Goal: Transaction & Acquisition: Purchase product/service

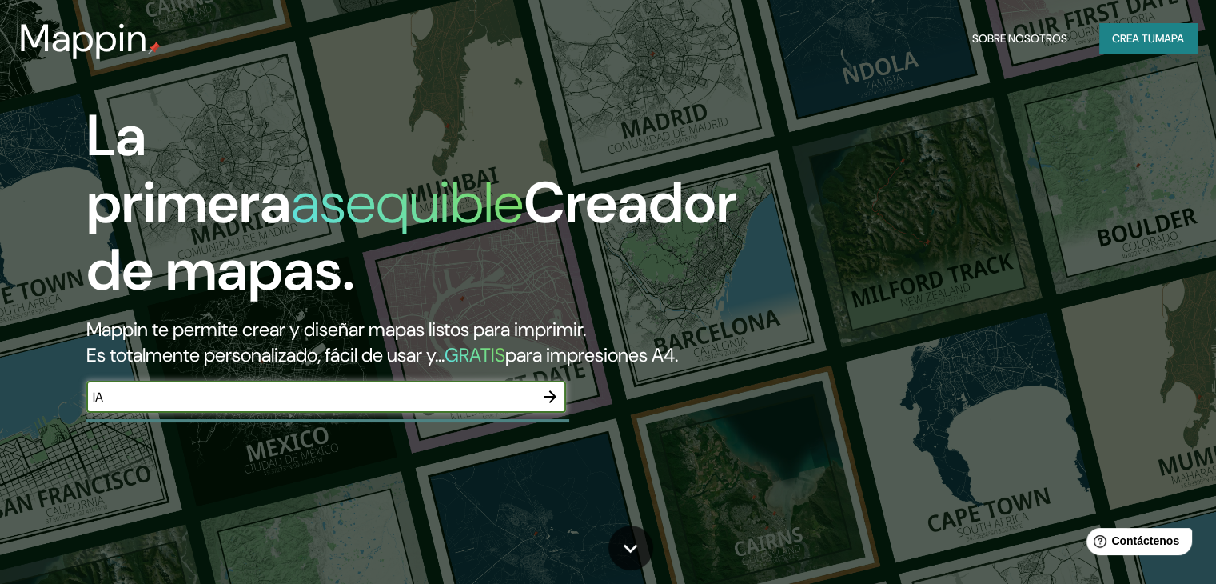
type input "l"
type input "[GEOGRAPHIC_DATA], [GEOGRAPHIC_DATA]"
click at [550, 406] on icon "button" at bounding box center [549, 396] width 19 height 19
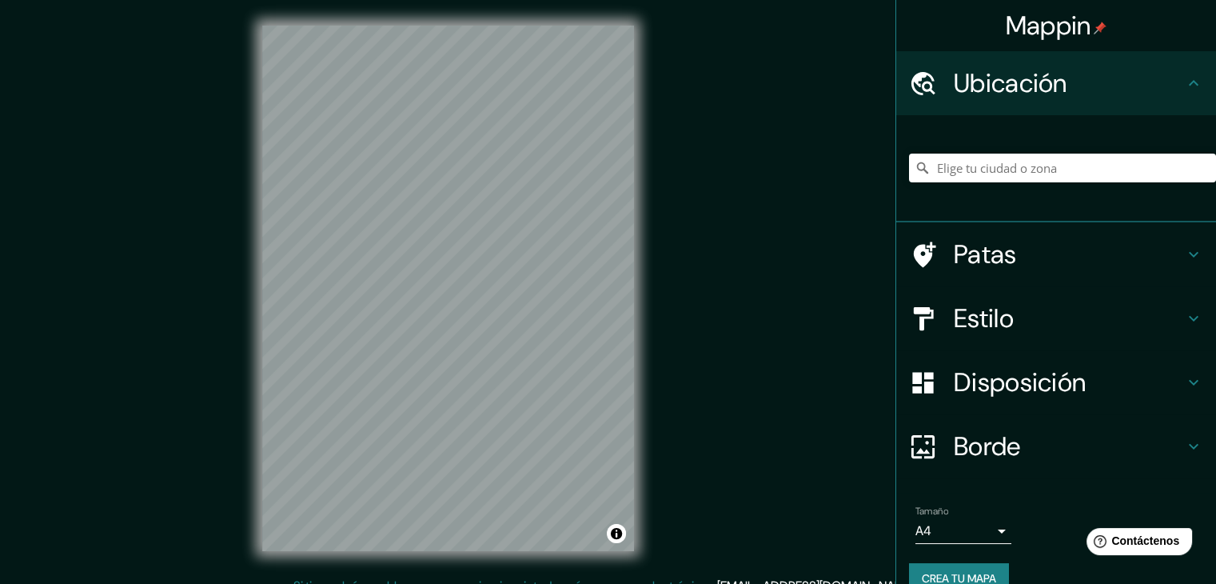
scroll to position [18, 0]
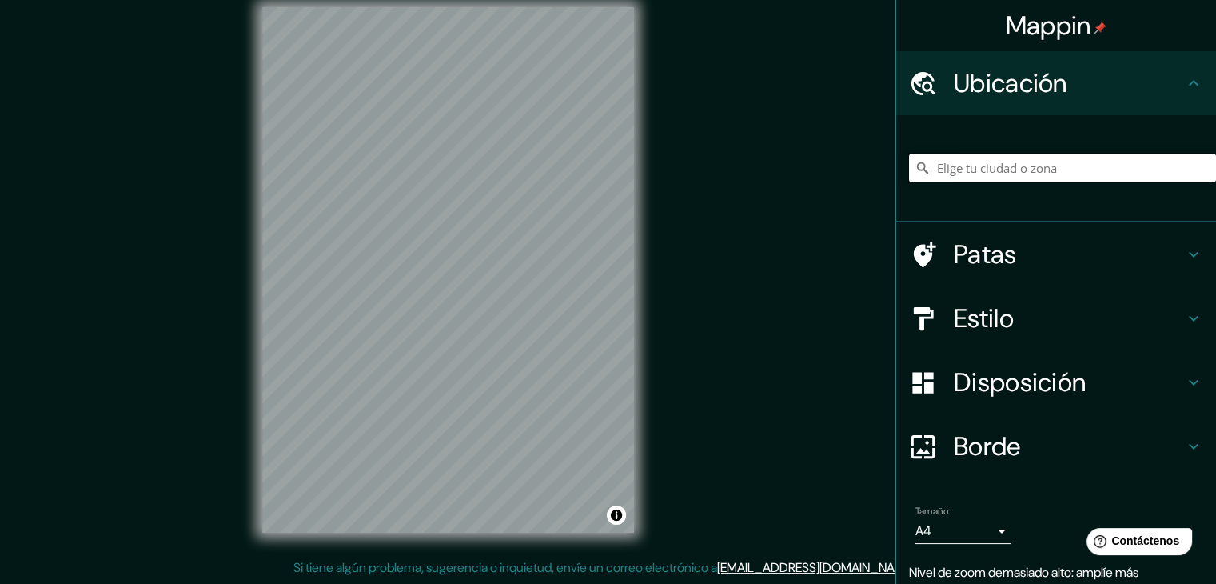
click at [963, 172] on input "Elige tu ciudad o zona" at bounding box center [1062, 167] width 307 height 29
click at [1157, 173] on input "[GEOGRAPHIC_DATA], [GEOGRAPHIC_DATA], [GEOGRAPHIC_DATA]" at bounding box center [1062, 167] width 307 height 29
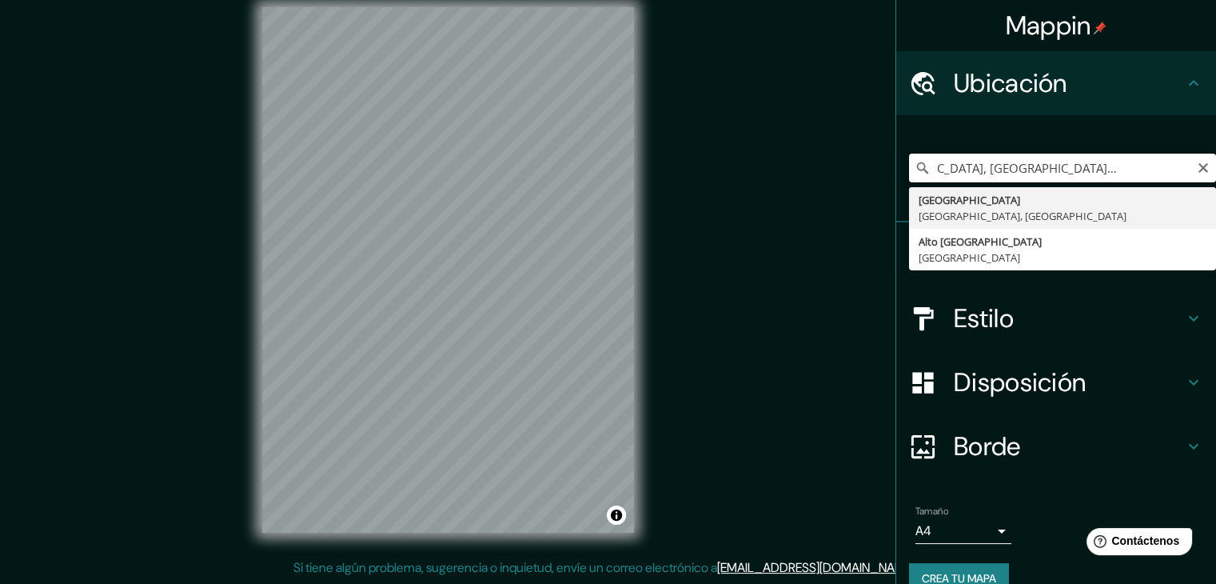
scroll to position [0, 78]
type input "[GEOGRAPHIC_DATA], [GEOGRAPHIC_DATA], [GEOGRAPHIC_DATA]"
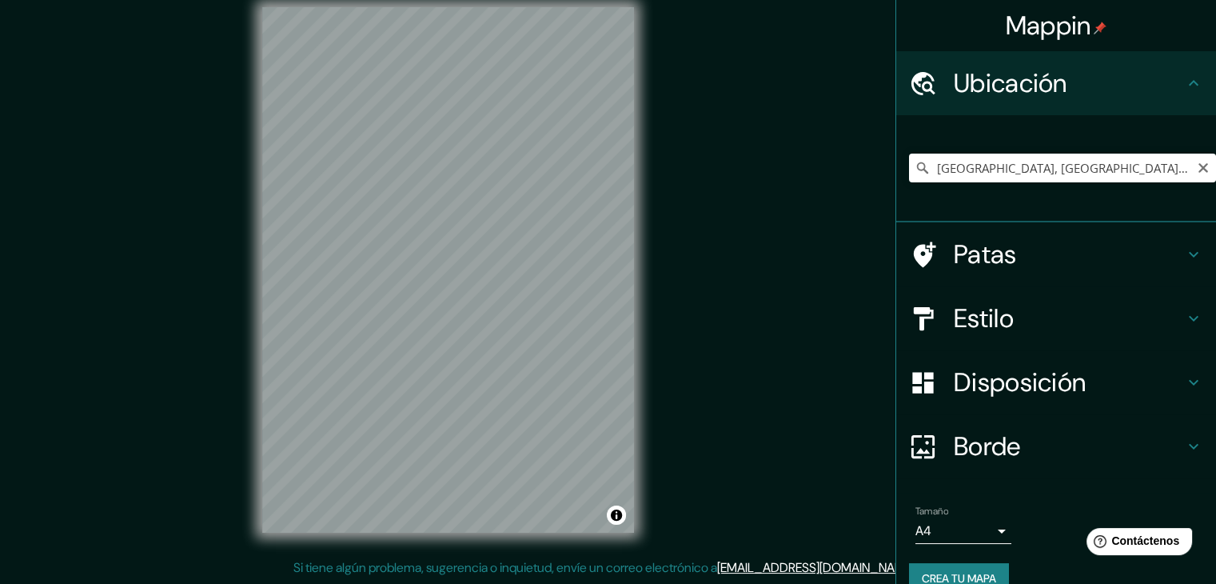
click at [1160, 245] on h4 "Patas" at bounding box center [1069, 254] width 230 height 32
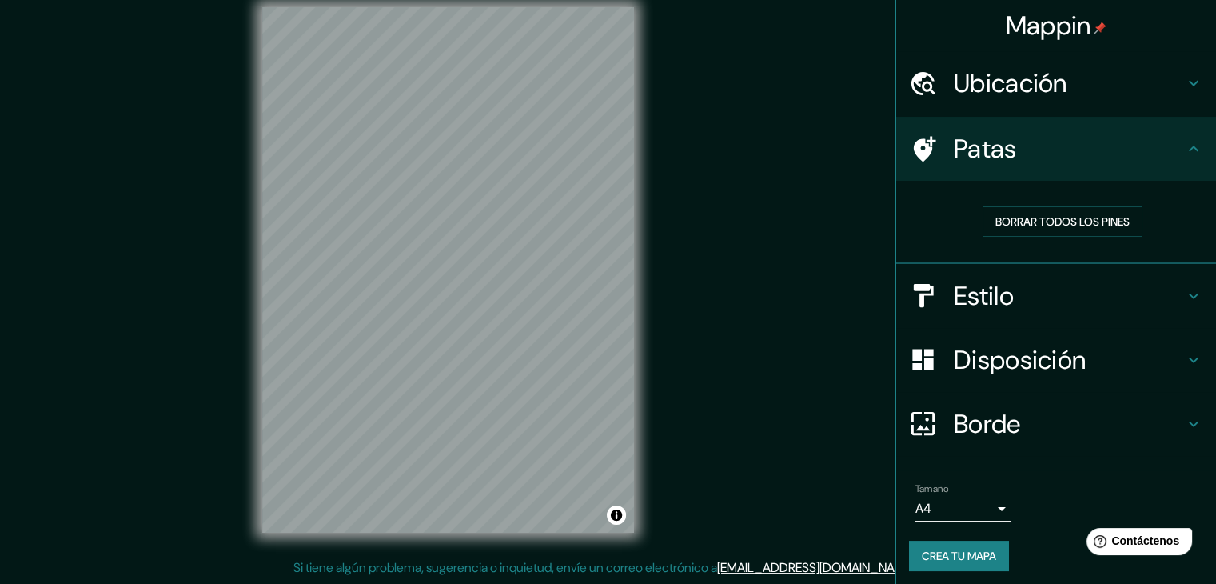
click at [1184, 149] on icon at bounding box center [1193, 148] width 19 height 19
click at [1185, 286] on icon at bounding box center [1193, 295] width 19 height 19
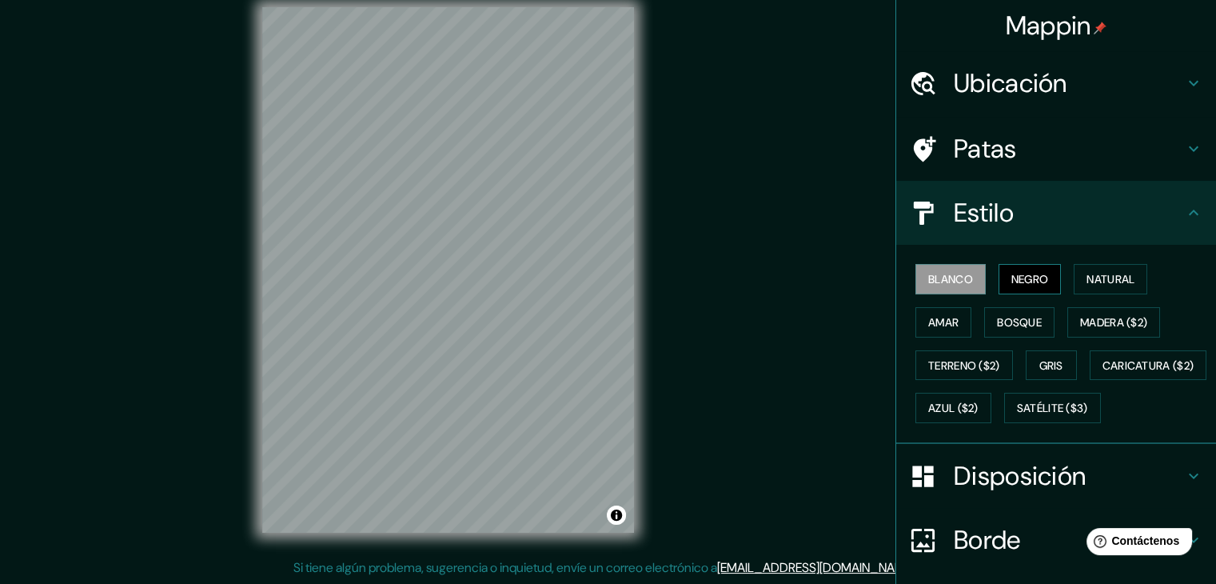
click at [1018, 282] on font "Negro" at bounding box center [1030, 279] width 38 height 14
click at [1100, 278] on font "Natural" at bounding box center [1110, 279] width 48 height 14
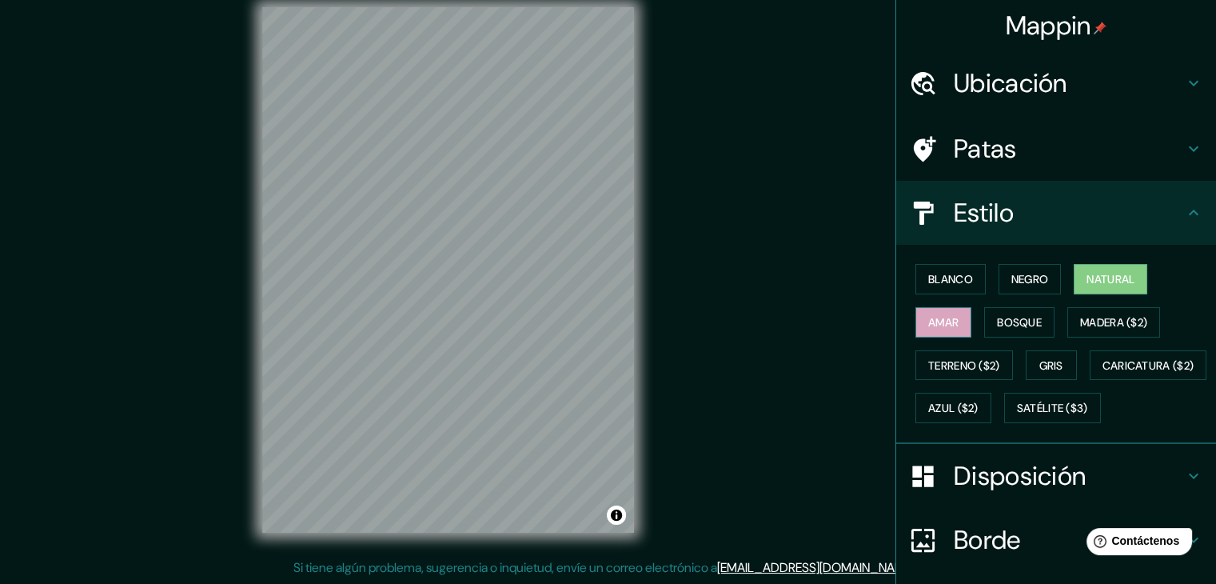
click at [947, 319] on font "Amar" at bounding box center [943, 322] width 30 height 14
click at [1004, 320] on font "Bosque" at bounding box center [1019, 322] width 45 height 14
click at [1110, 269] on font "Natural" at bounding box center [1110, 279] width 48 height 21
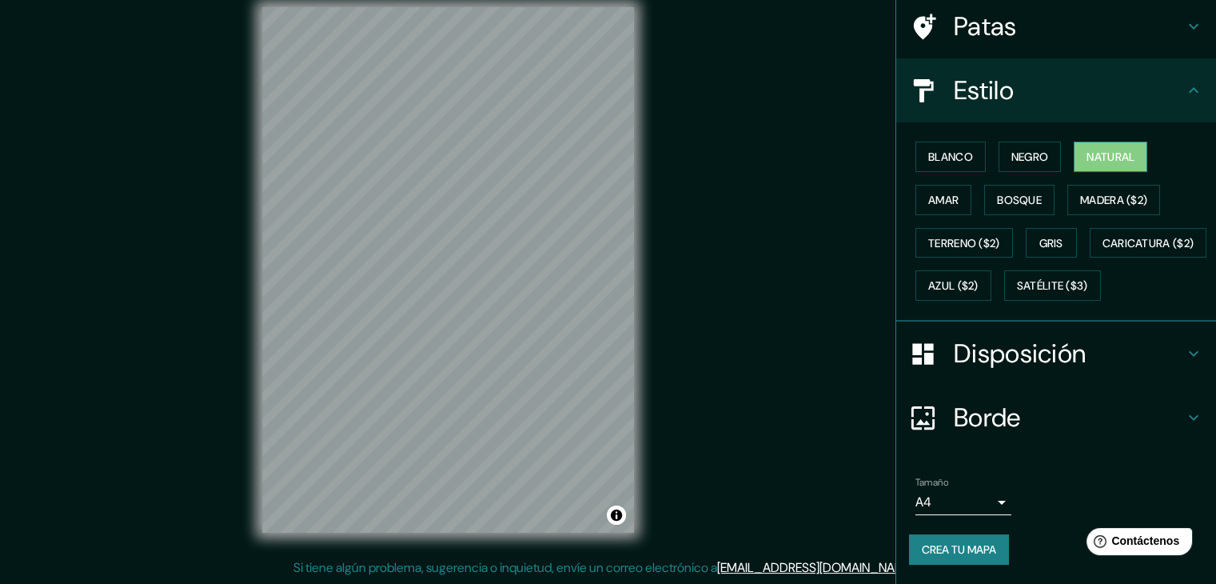
scroll to position [161, 0]
click at [1154, 345] on h4 "Disposición" at bounding box center [1069, 353] width 230 height 32
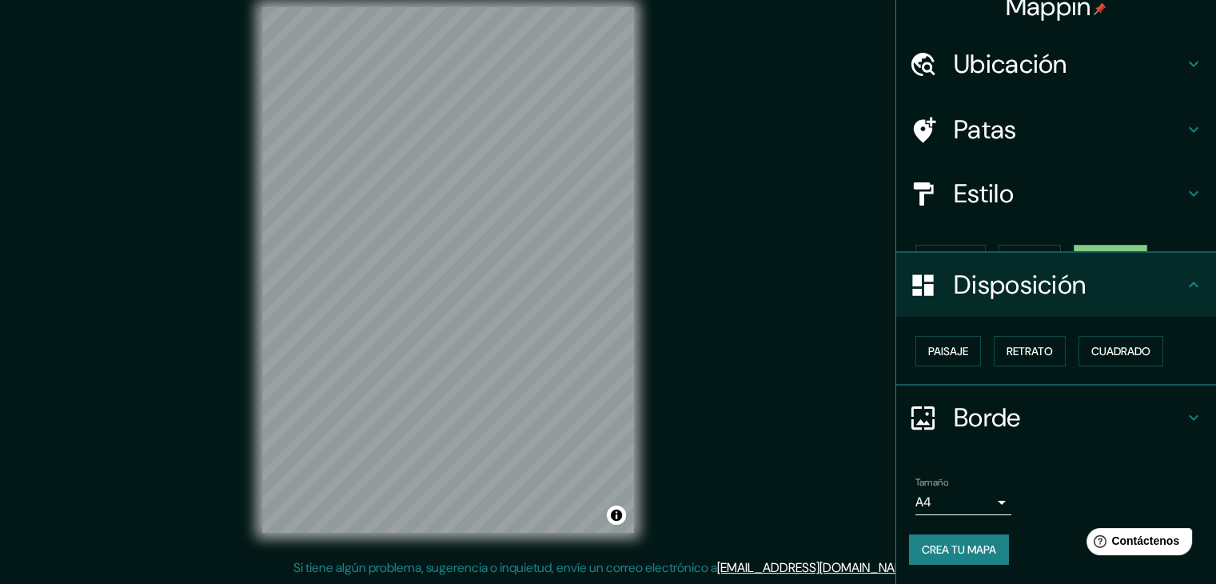
scroll to position [0, 0]
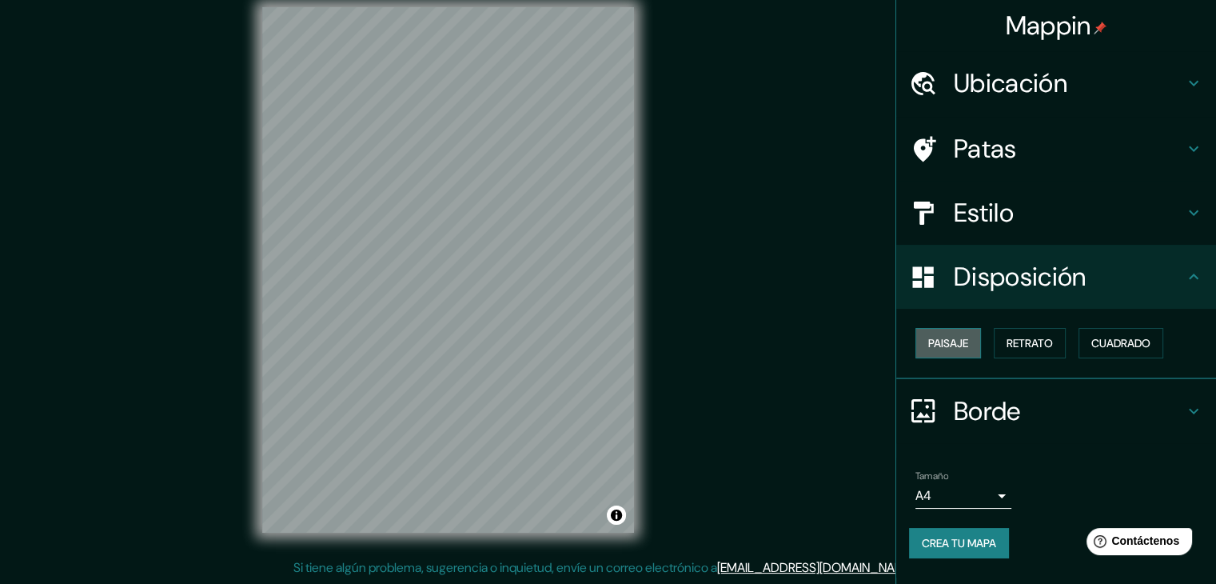
click at [955, 340] on font "Paisaje" at bounding box center [948, 343] width 40 height 14
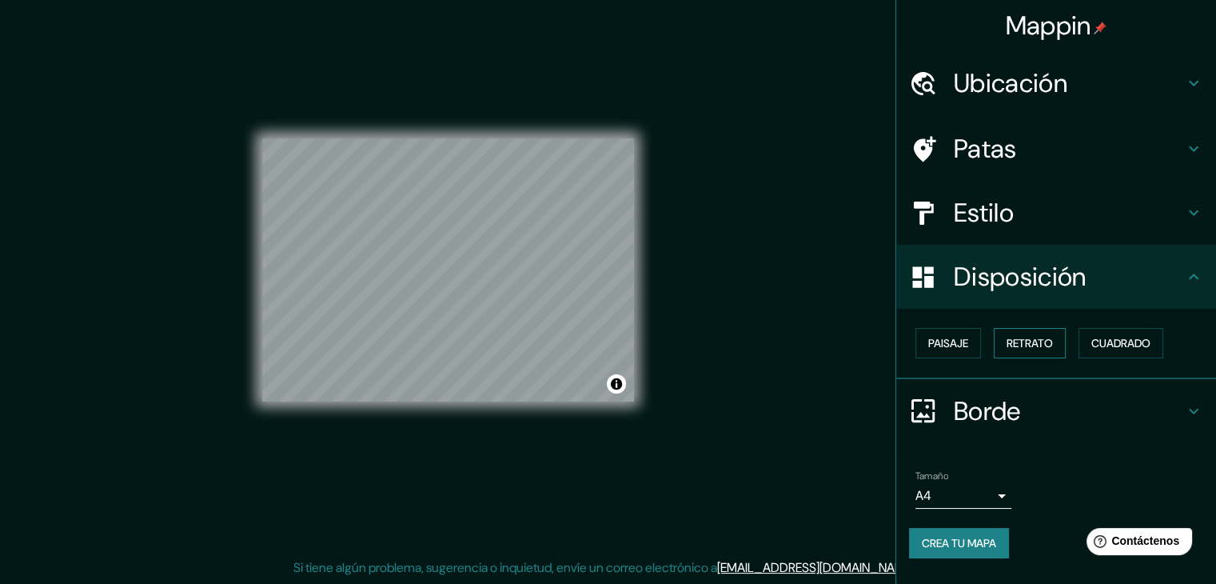
click at [1051, 342] on font "Retrato" at bounding box center [1030, 343] width 46 height 14
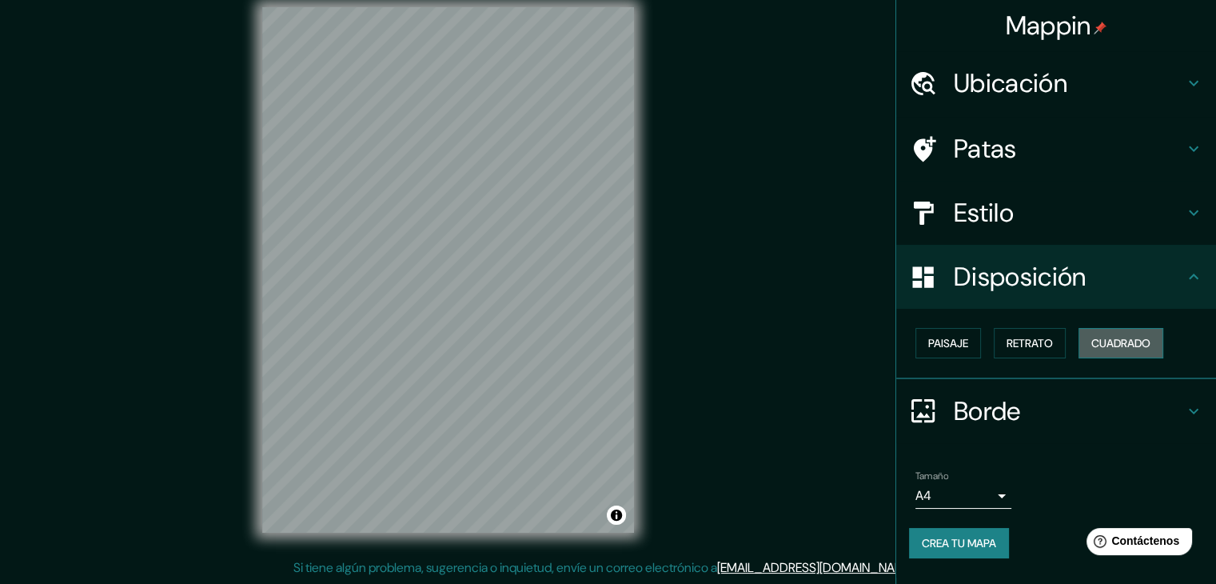
click at [1132, 348] on font "Cuadrado" at bounding box center [1120, 343] width 59 height 14
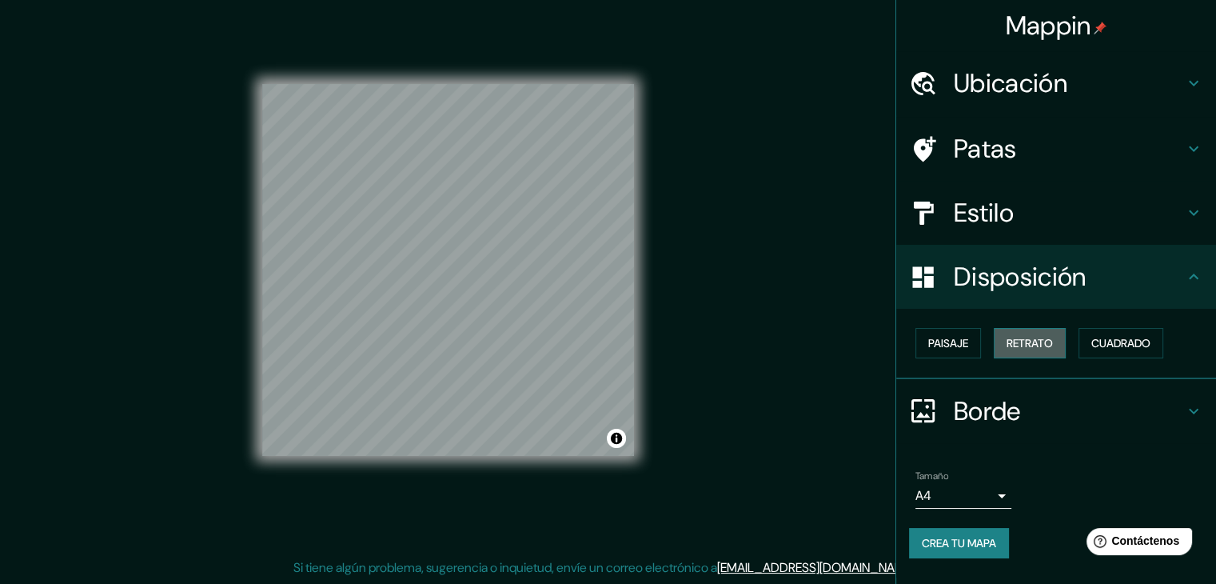
click at [1042, 348] on font "Retrato" at bounding box center [1030, 343] width 46 height 14
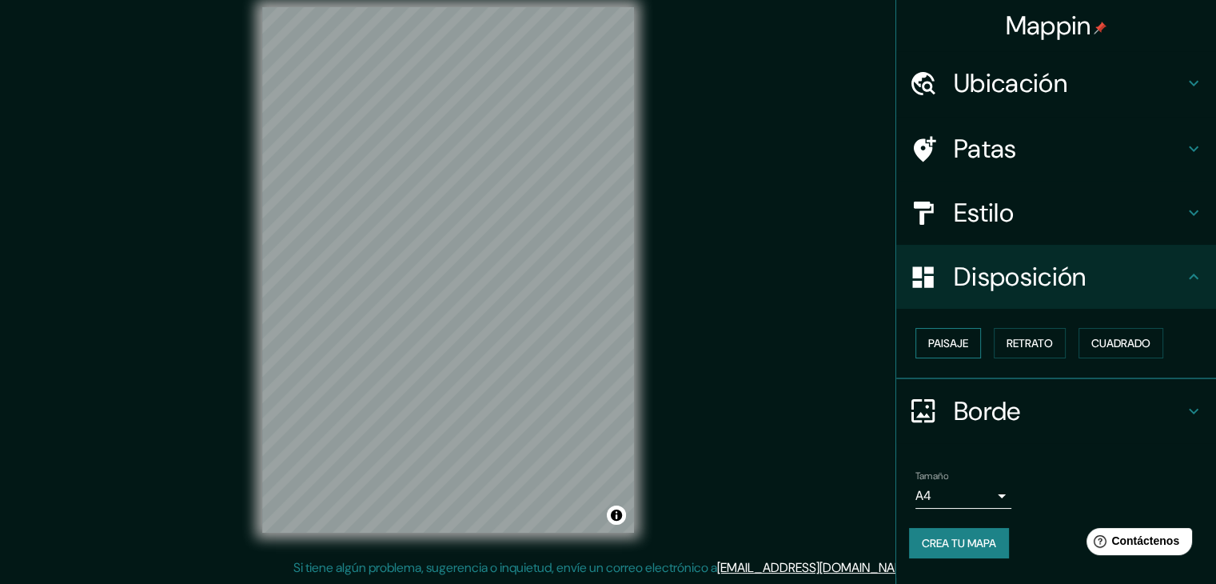
click at [950, 338] on font "Paisaje" at bounding box center [948, 343] width 40 height 14
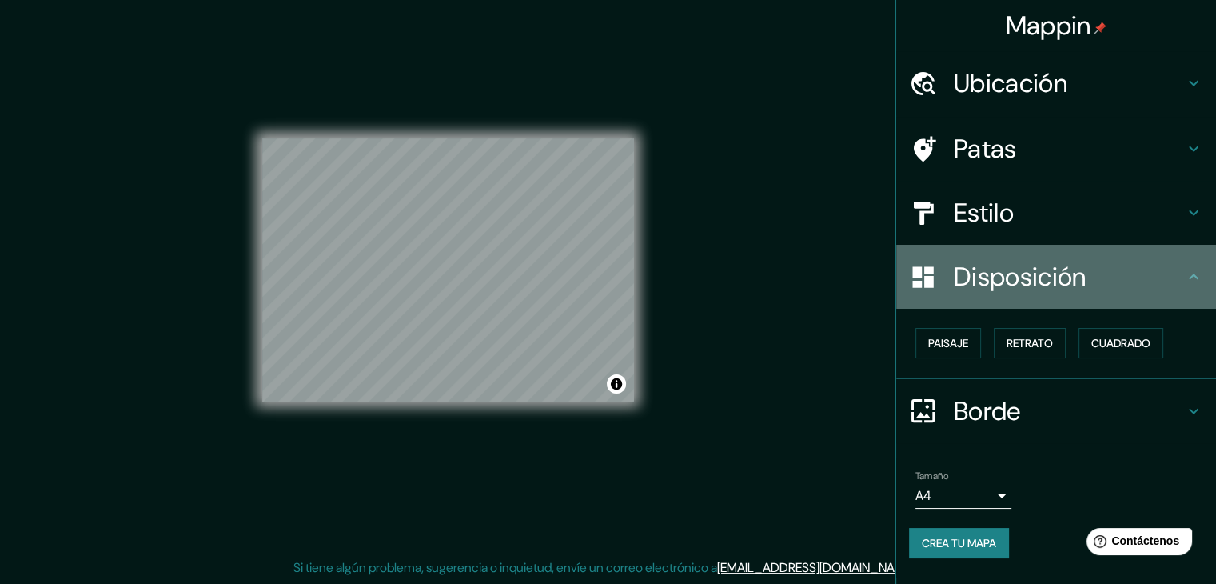
click at [1190, 279] on icon at bounding box center [1193, 276] width 19 height 19
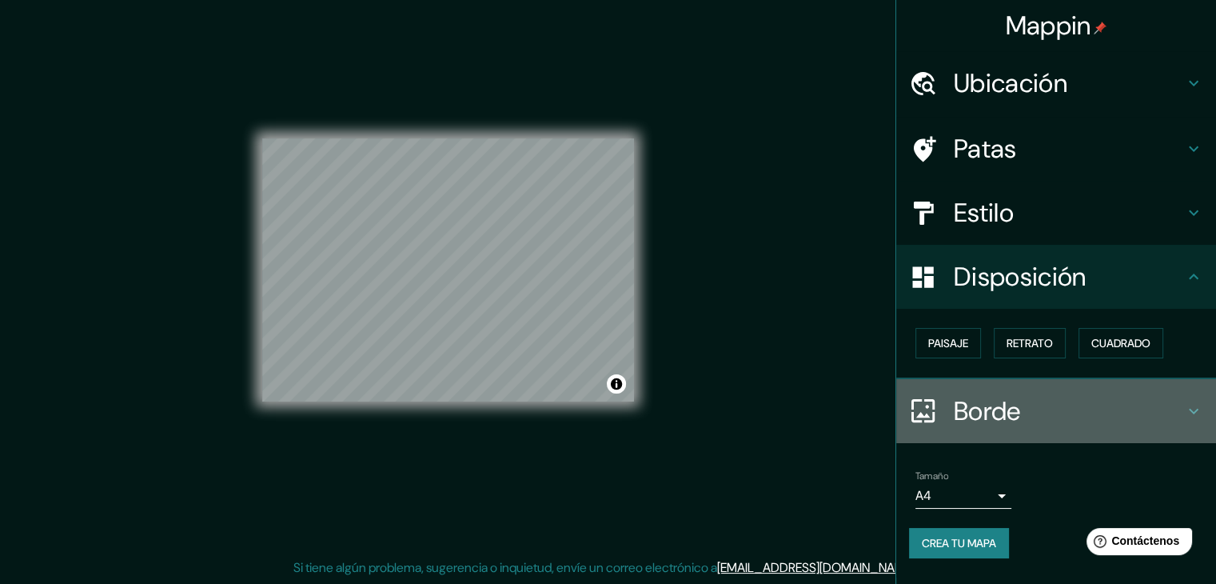
click at [1193, 415] on icon at bounding box center [1193, 410] width 19 height 19
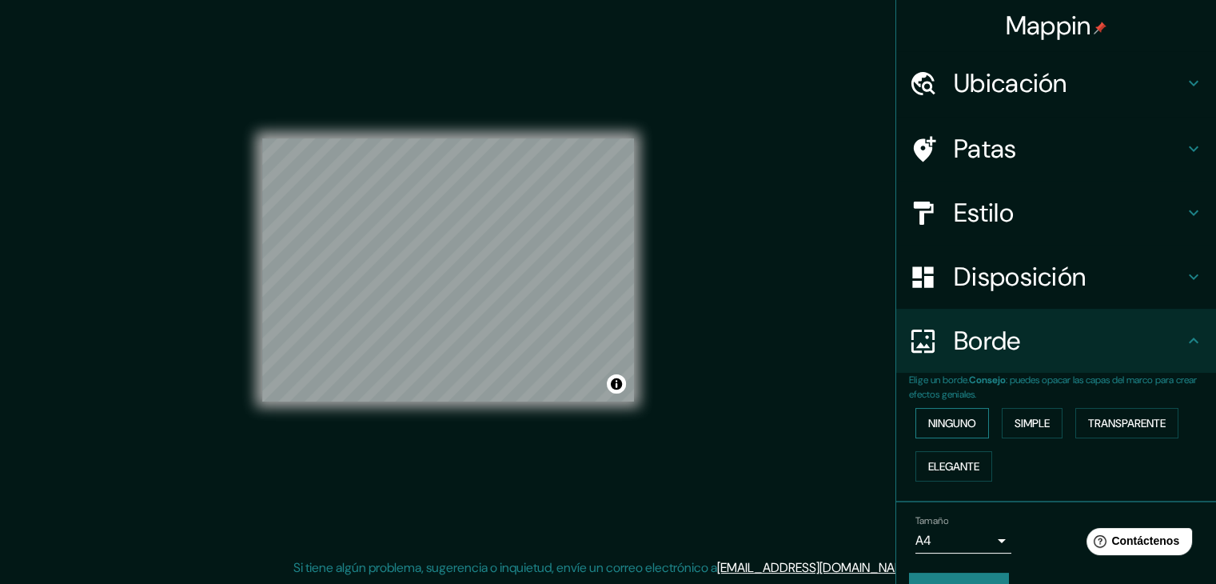
click at [963, 420] on font "Ninguno" at bounding box center [952, 423] width 48 height 14
click at [1039, 424] on font "Simple" at bounding box center [1031, 423] width 35 height 14
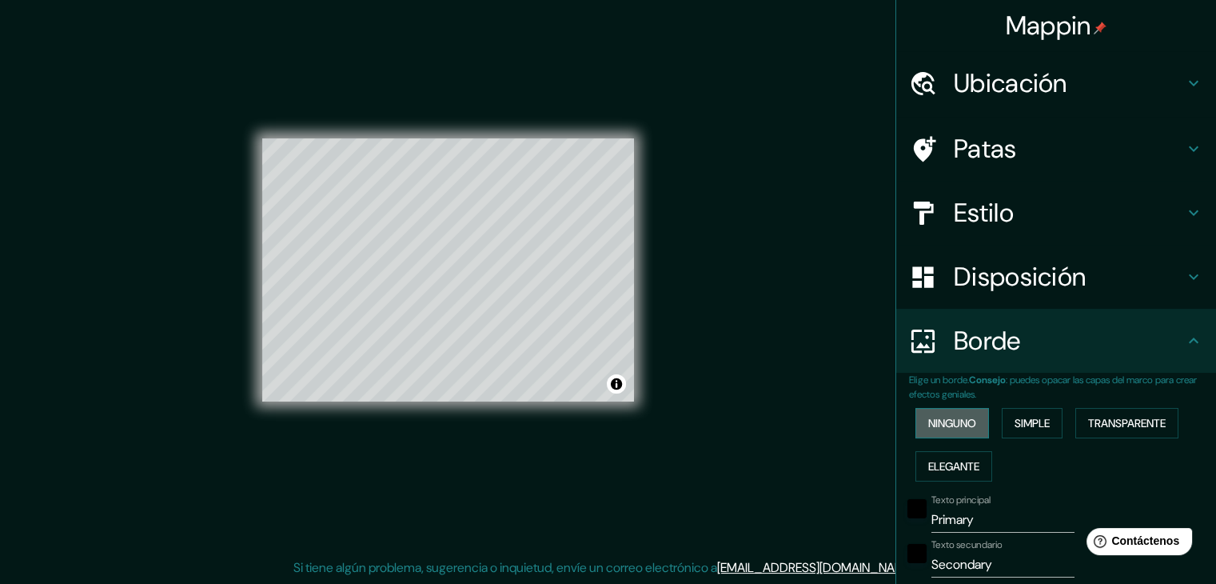
click at [937, 419] on font "Ninguno" at bounding box center [952, 423] width 48 height 14
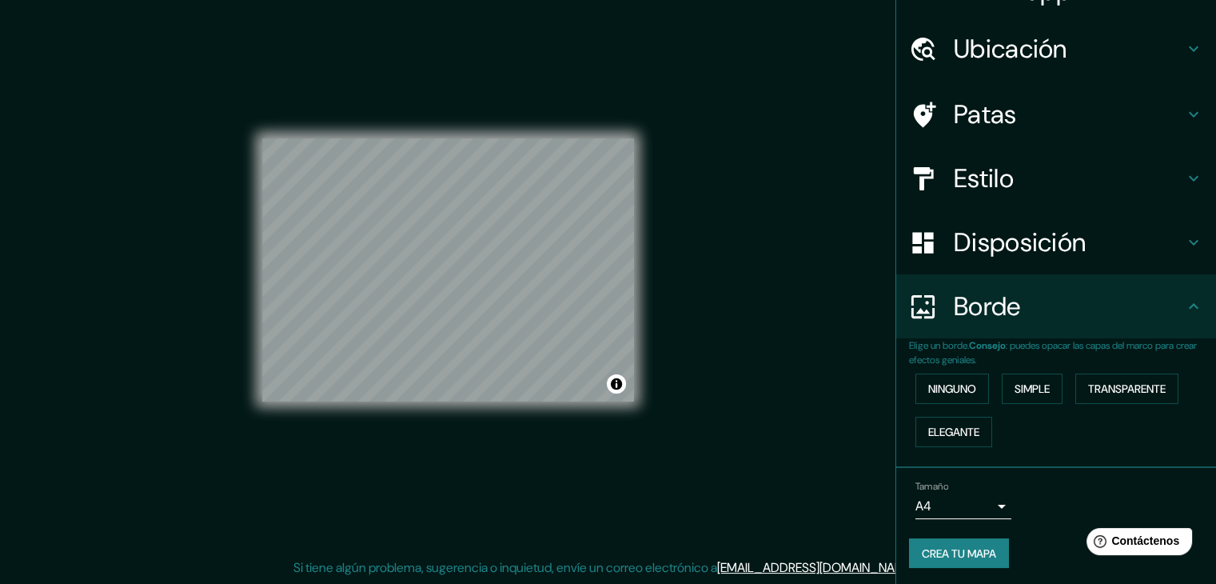
scroll to position [36, 0]
click at [982, 503] on body "Mappin Ubicación [GEOGRAPHIC_DATA], [GEOGRAPHIC_DATA], [GEOGRAPHIC_DATA] Patas …" at bounding box center [608, 274] width 1216 height 584
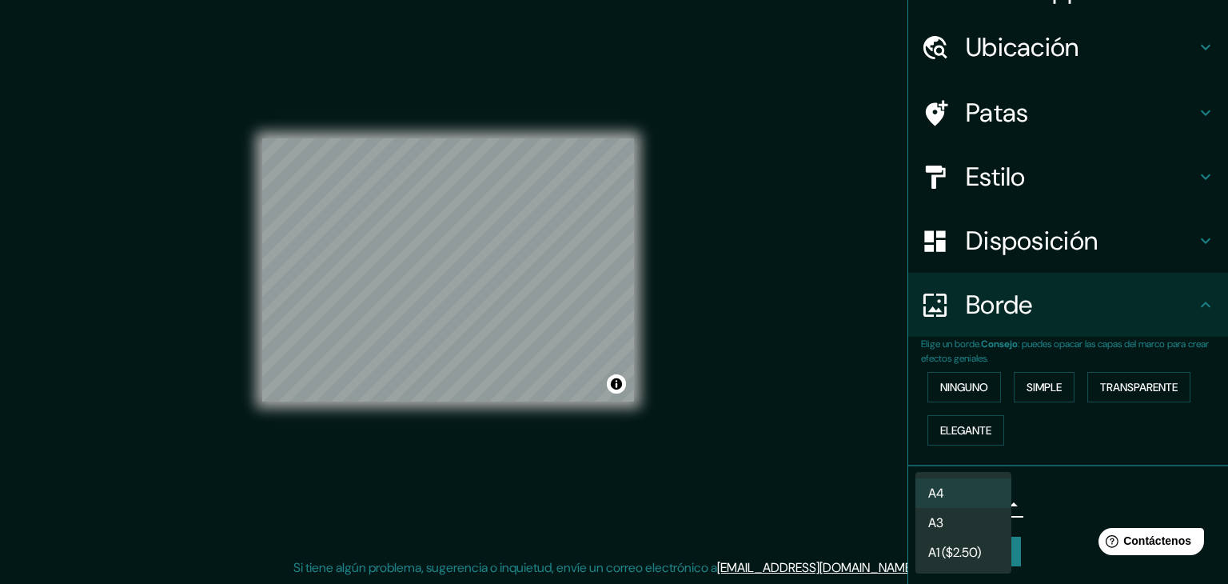
click at [973, 528] on li "A3" at bounding box center [963, 523] width 96 height 30
type input "a4"
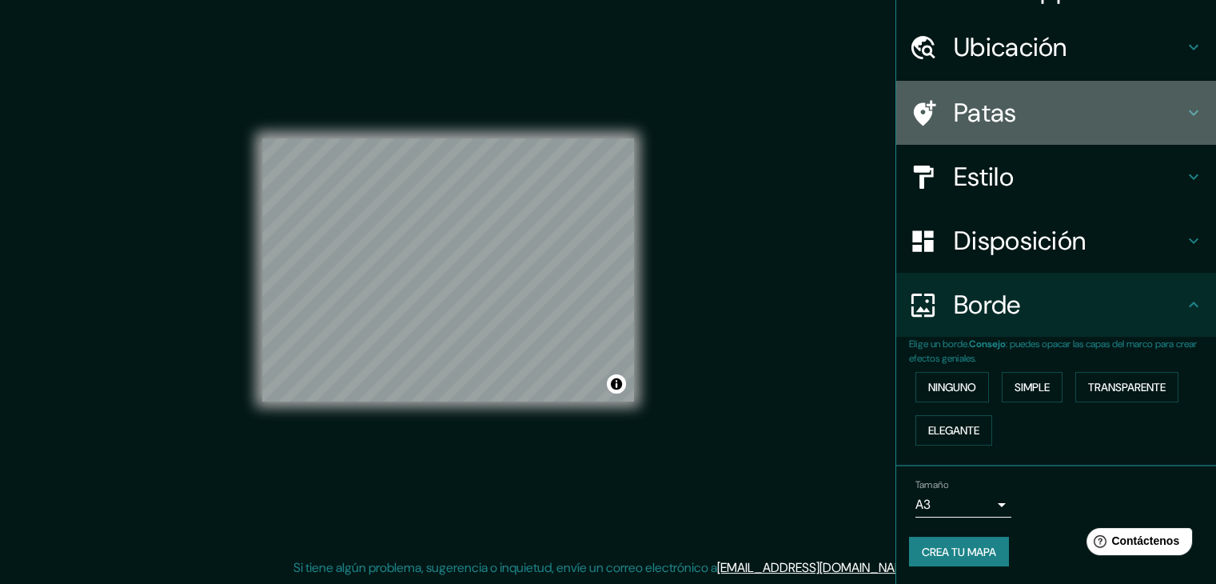
click at [1160, 110] on h4 "Patas" at bounding box center [1069, 113] width 230 height 32
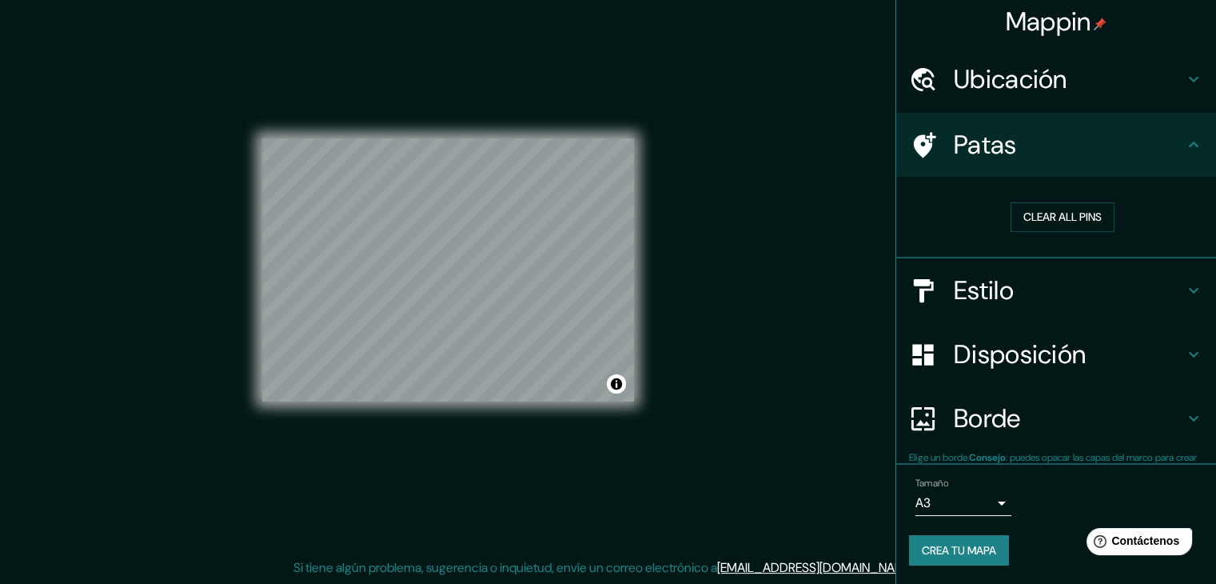
scroll to position [4, 0]
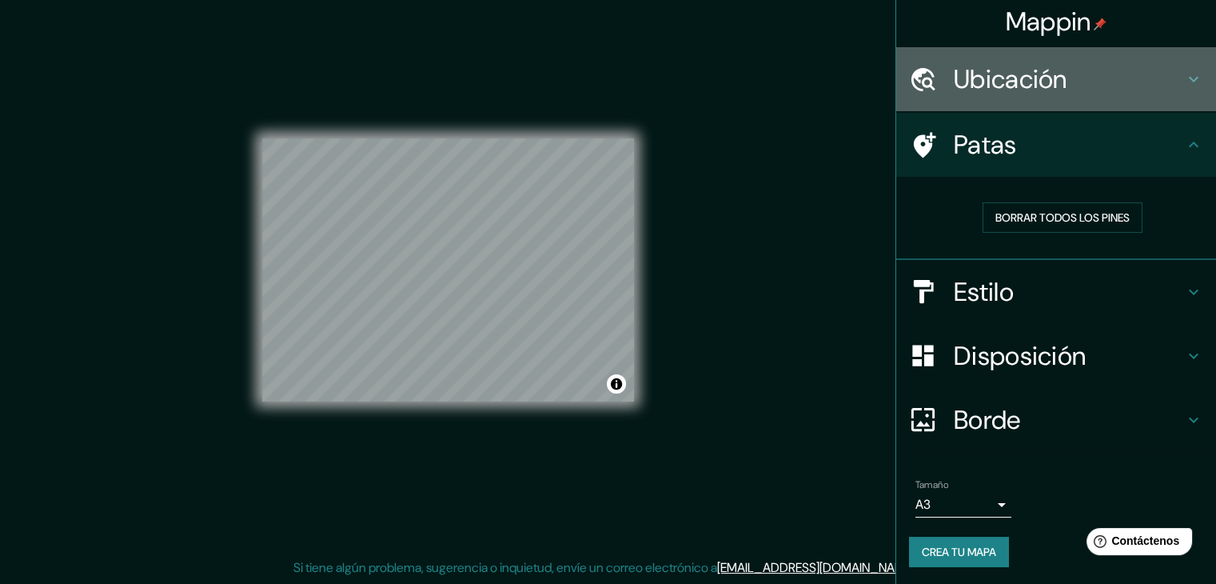
click at [1168, 74] on h4 "Ubicación" at bounding box center [1069, 79] width 230 height 32
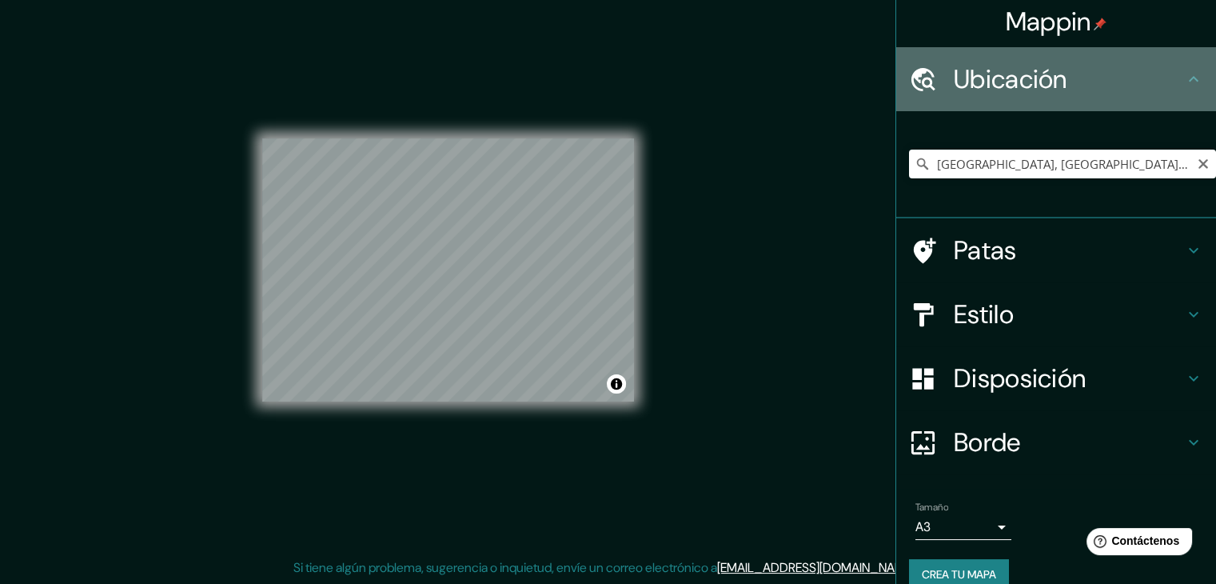
click at [1168, 74] on h4 "Ubicación" at bounding box center [1069, 79] width 230 height 32
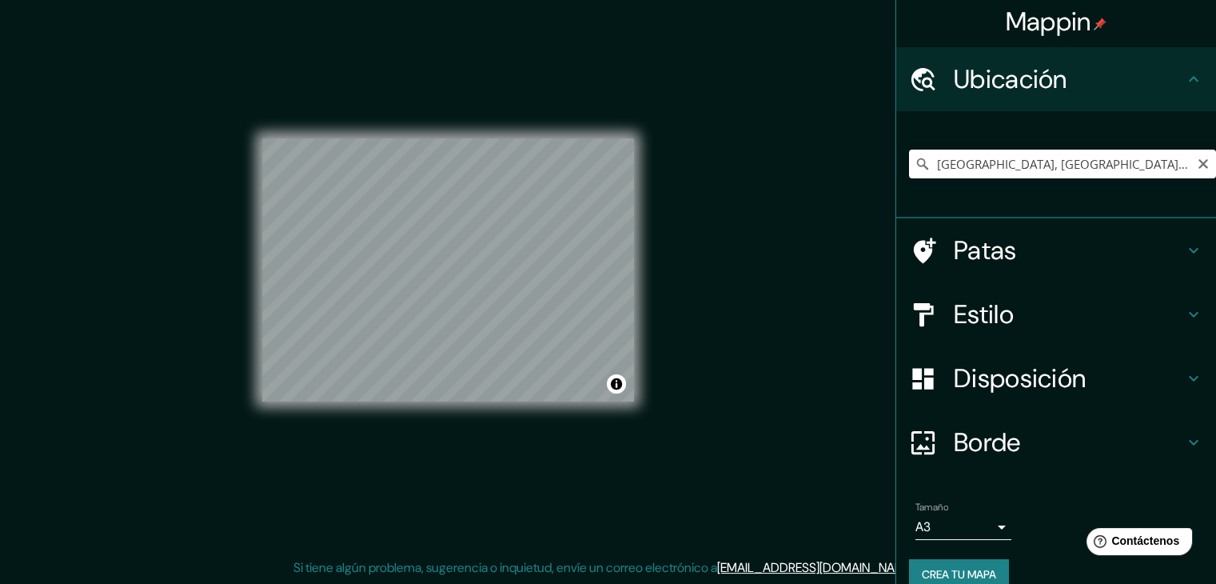
click at [1170, 86] on h4 "Ubicación" at bounding box center [1069, 79] width 230 height 32
click at [1170, 247] on h4 "Patas" at bounding box center [1069, 250] width 230 height 32
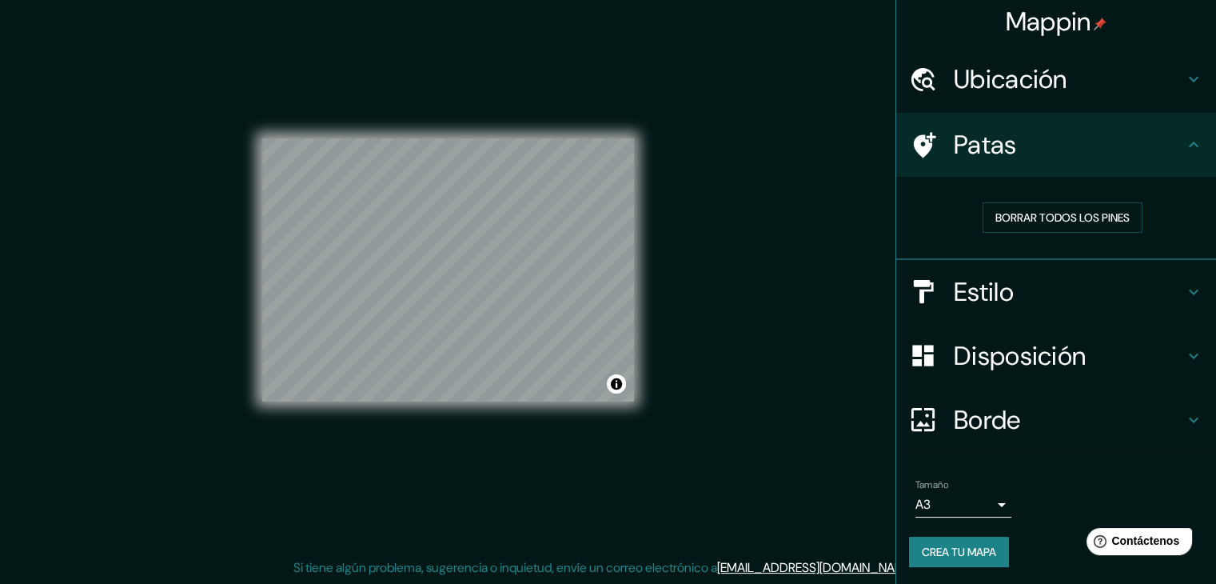
click at [957, 544] on font "Crea tu mapa" at bounding box center [959, 551] width 74 height 14
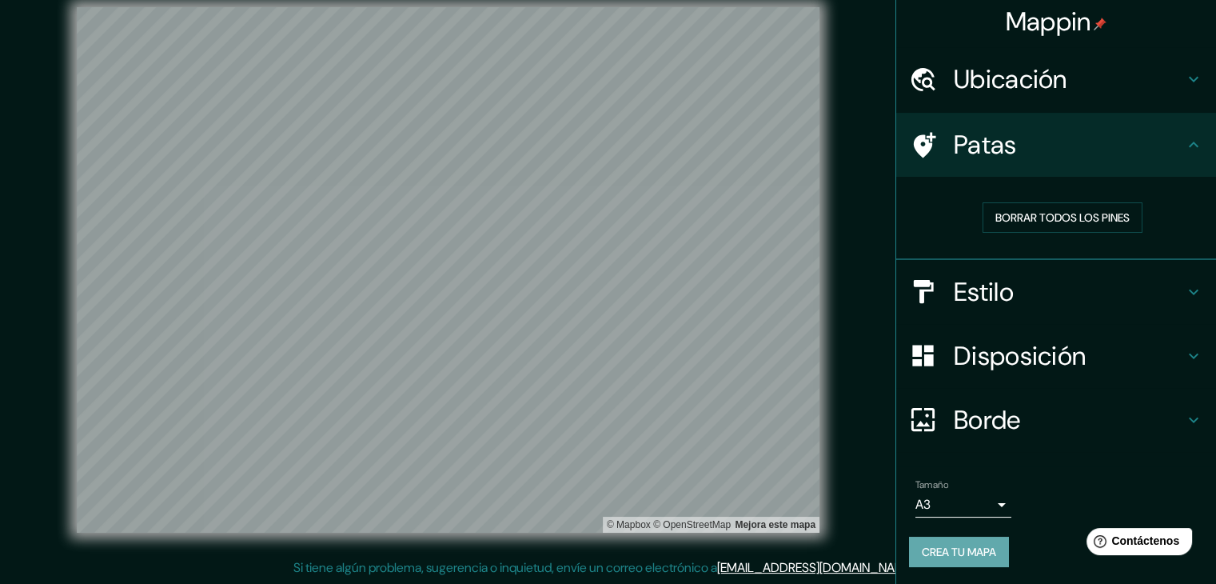
click at [951, 561] on button "Crea tu mapa" at bounding box center [959, 551] width 100 height 30
click at [951, 544] on font "Crea tu mapa" at bounding box center [959, 551] width 74 height 14
drag, startPoint x: 467, startPoint y: 249, endPoint x: 476, endPoint y: 250, distance: 9.6
click at [473, 250] on div at bounding box center [466, 251] width 13 height 13
click at [480, 247] on div at bounding box center [481, 247] width 13 height 13
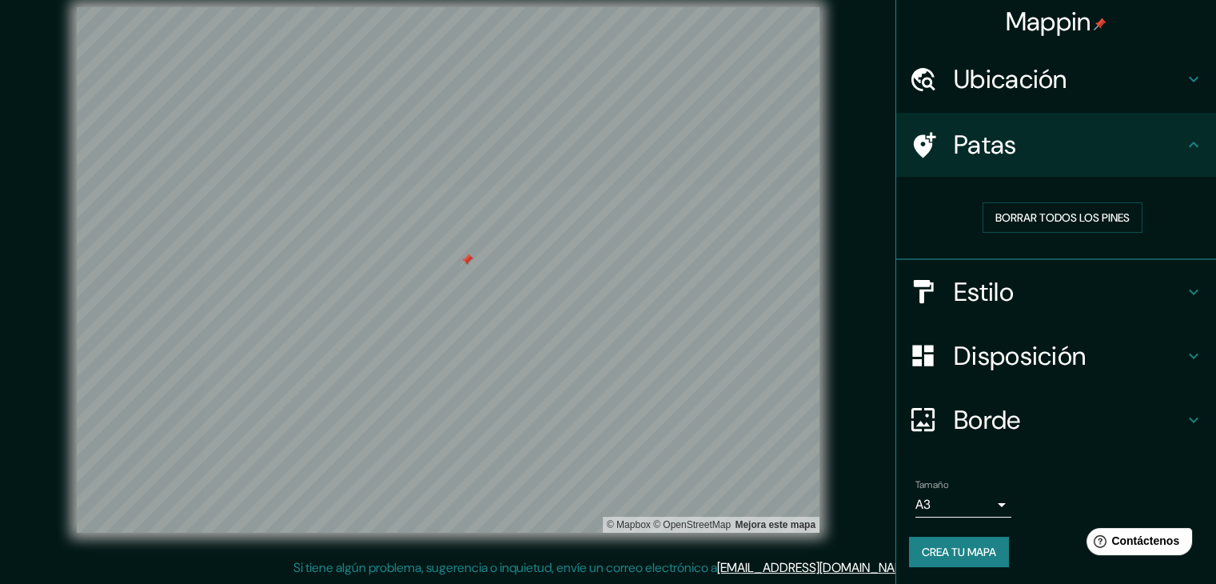
click at [939, 556] on font "Crea tu mapa" at bounding box center [959, 551] width 74 height 14
click at [924, 554] on font "Crea tu mapa" at bounding box center [959, 551] width 74 height 14
